Goal: Transaction & Acquisition: Purchase product/service

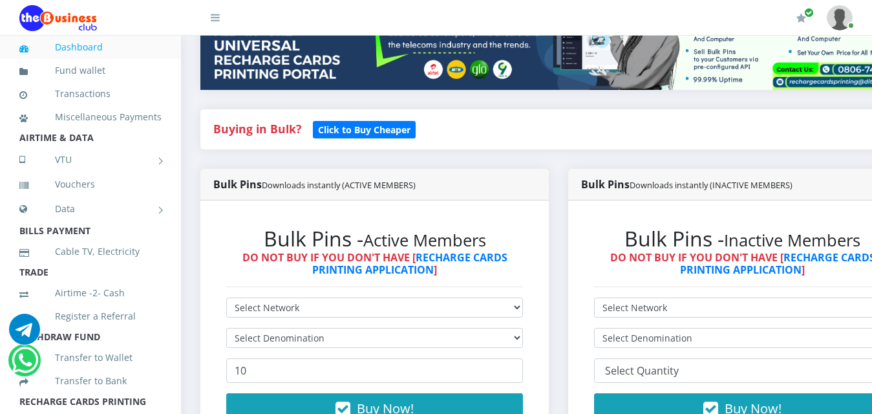
scroll to position [194, 0]
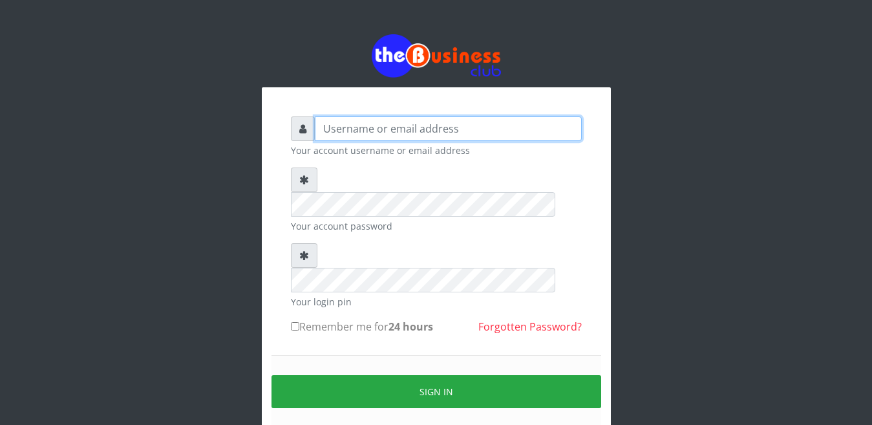
type input "Busybrain2"
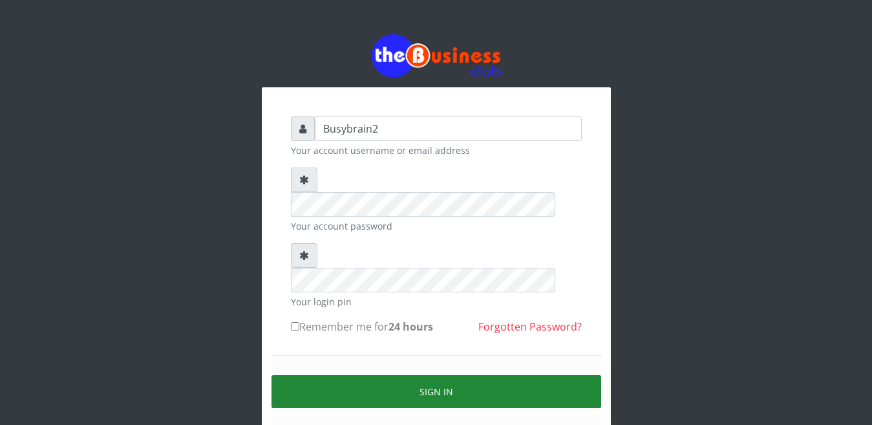
click at [430, 375] on button "Sign in" at bounding box center [436, 391] width 330 height 33
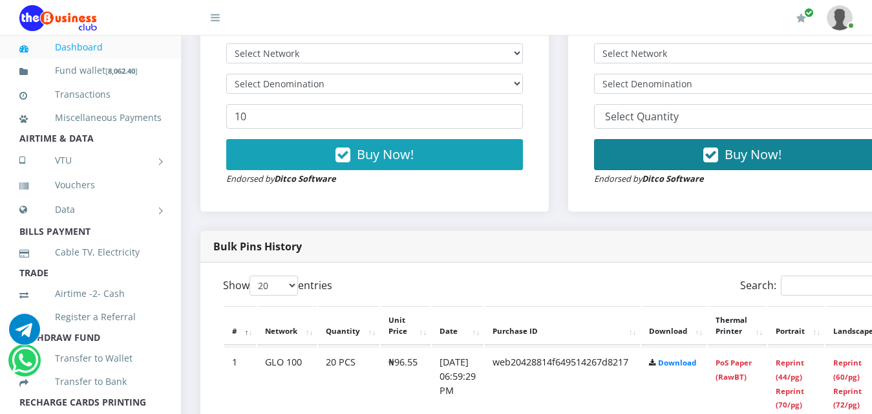
scroll to position [452, 0]
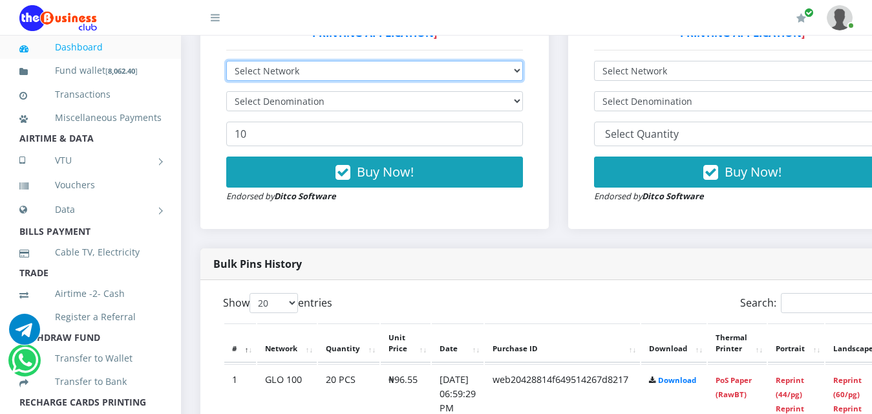
click at [414, 61] on select "Select Network MTN Globacom 9Mobile Airtel" at bounding box center [374, 71] width 297 height 20
select select "MTN"
click at [226, 61] on select "Select Network MTN Globacom 9Mobile Airtel" at bounding box center [374, 71] width 297 height 20
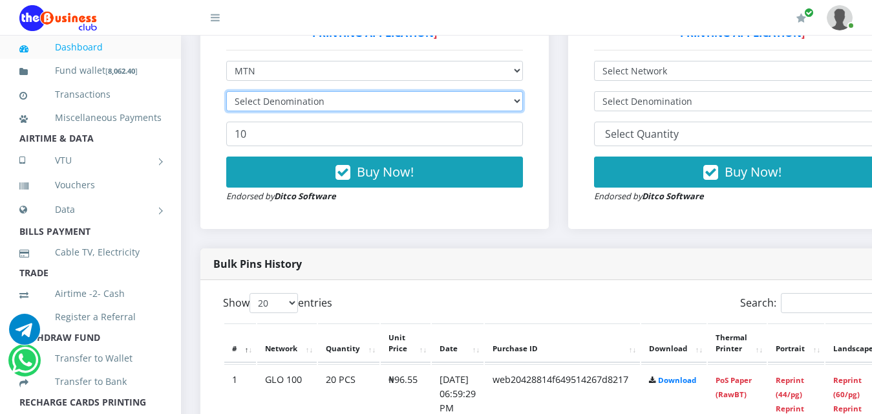
click at [398, 91] on select "Select Denomination" at bounding box center [374, 101] width 297 height 20
click at [402, 91] on select "Select Denomination" at bounding box center [374, 101] width 297 height 20
click at [402, 91] on select "Select Denomination MTN NGN100 - ₦96.99 MTN NGN200 - ₦193.98 MTN NGN400 - ₦387.…" at bounding box center [374, 101] width 297 height 20
select select "387.96-400"
click at [226, 91] on select "Select Denomination MTN NGN100 - ₦96.99 MTN NGN200 - ₦193.98 MTN NGN400 - ₦387.…" at bounding box center [374, 101] width 297 height 20
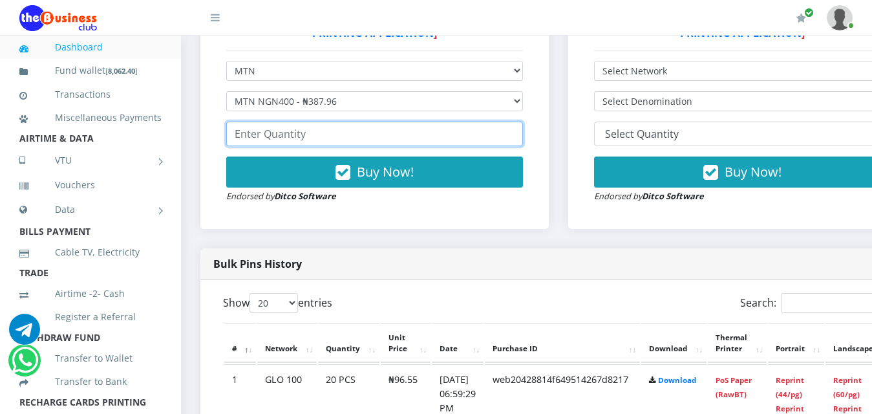
click at [377, 122] on input "number" at bounding box center [374, 134] width 297 height 25
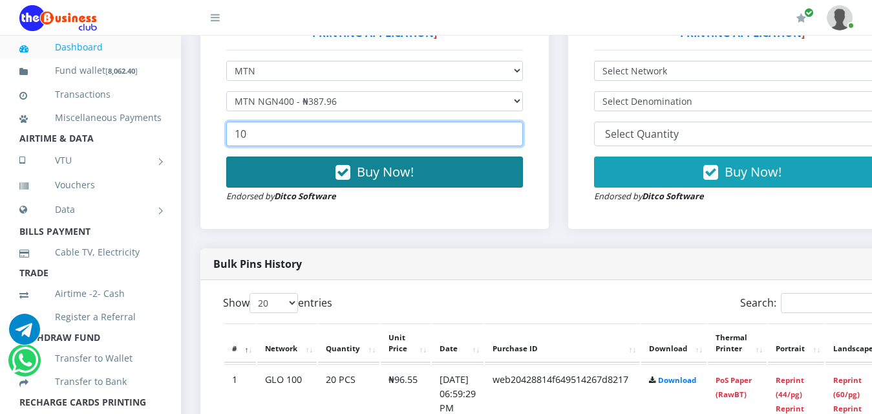
type input "10"
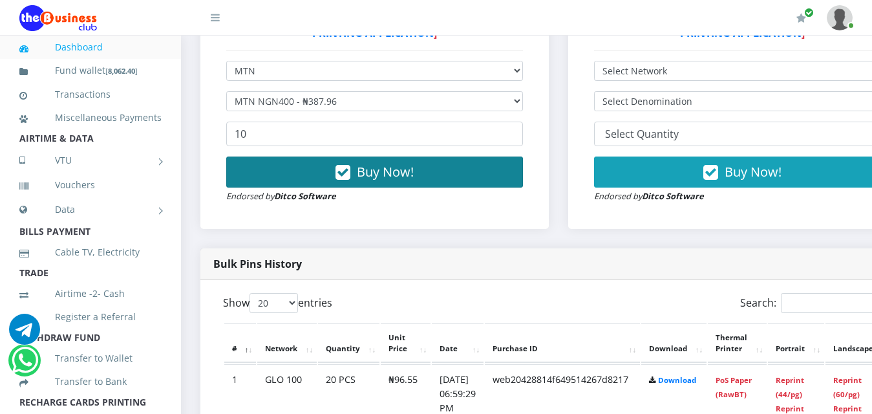
click at [280, 158] on button "Buy Now!" at bounding box center [374, 171] width 297 height 31
